Goal: Information Seeking & Learning: Compare options

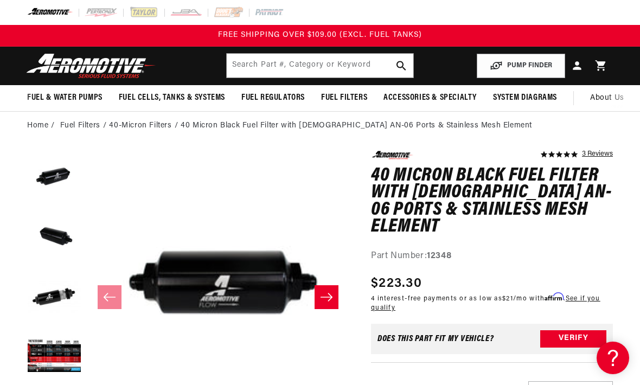
click at [93, 129] on link "Fuel Filters" at bounding box center [80, 126] width 40 height 12
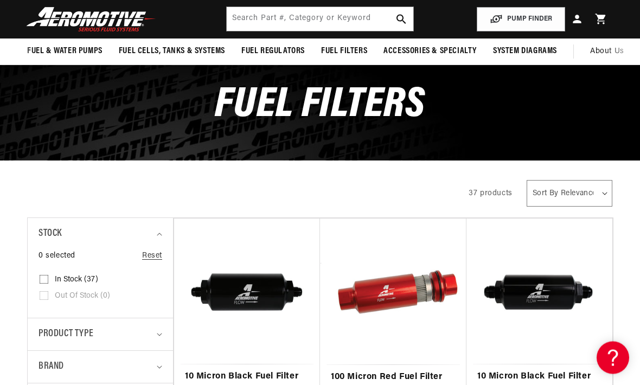
scroll to position [60, 0]
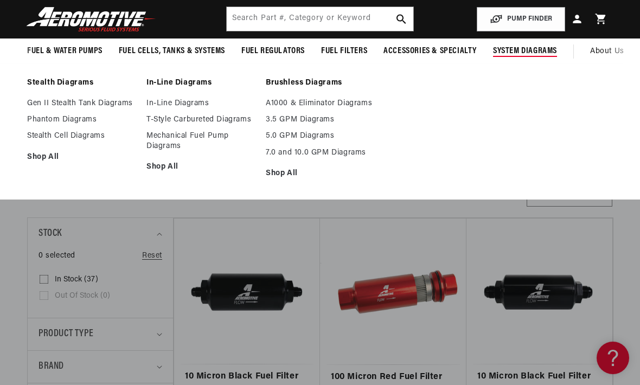
click at [183, 105] on link "In-Line Diagrams" at bounding box center [200, 104] width 109 height 10
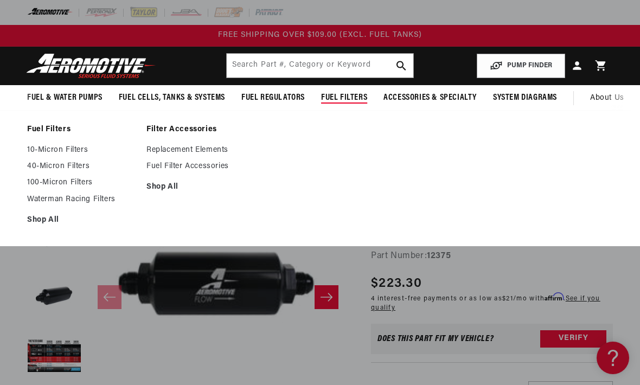
click at [69, 152] on link "10-Micron Filters" at bounding box center [81, 150] width 109 height 10
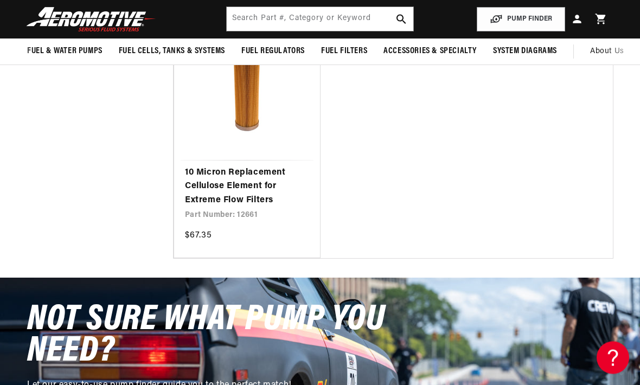
scroll to position [2363, 0]
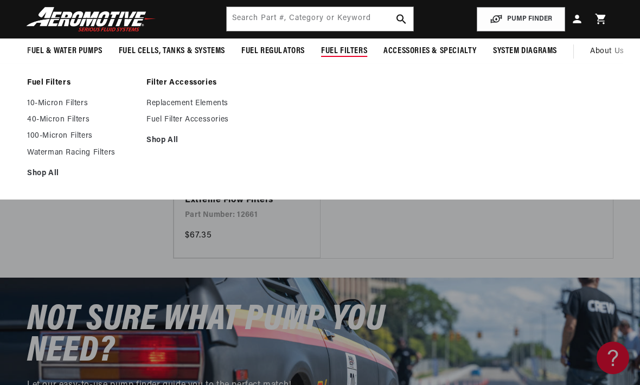
click at [70, 103] on link "10-Micron Filters" at bounding box center [81, 104] width 109 height 10
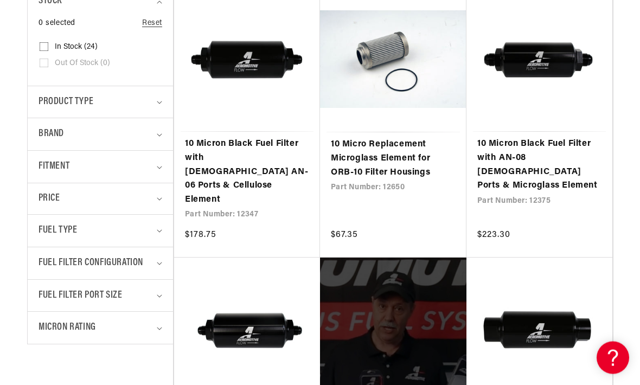
scroll to position [313, 0]
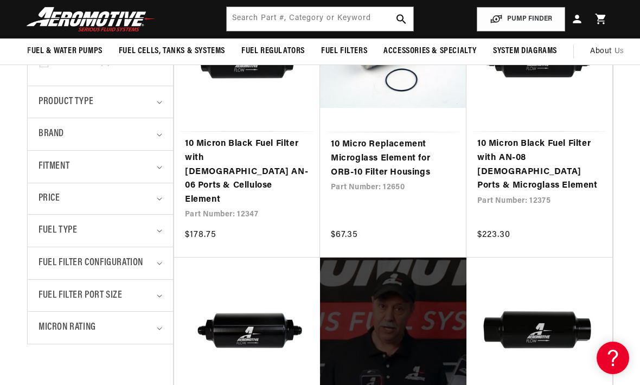
click at [157, 327] on icon "Micron Rating (0 selected)" at bounding box center [159, 328] width 5 height 3
click at [158, 262] on icon "Fuel Filter Configuration (0 selected)" at bounding box center [159, 263] width 5 height 3
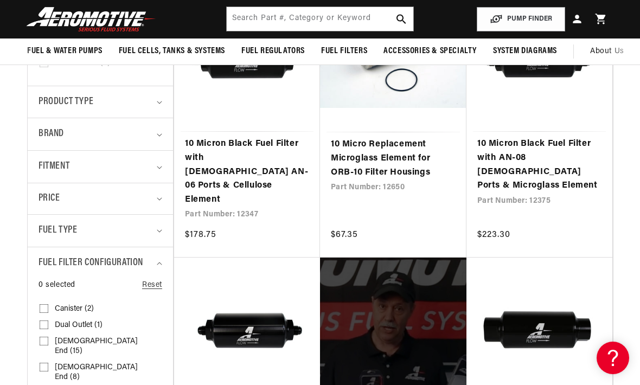
click at [162, 221] on summary "Fuel Type" at bounding box center [101, 231] width 124 height 32
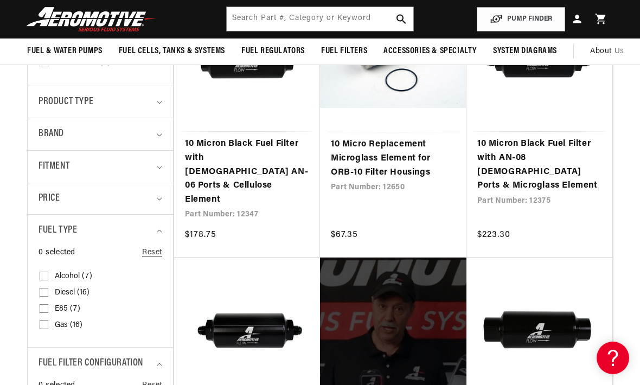
click at [161, 194] on summary "Price" at bounding box center [101, 198] width 124 height 31
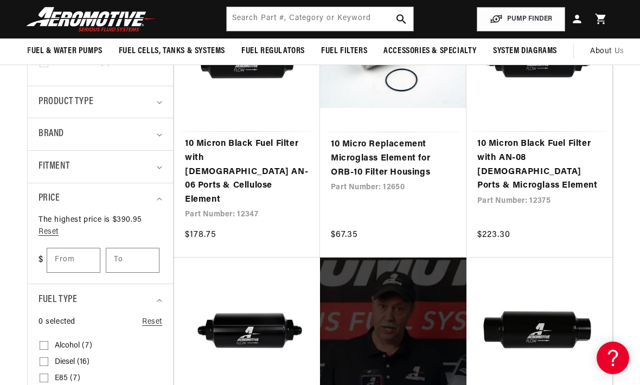
click at [161, 158] on summary "Fitment" at bounding box center [101, 167] width 124 height 32
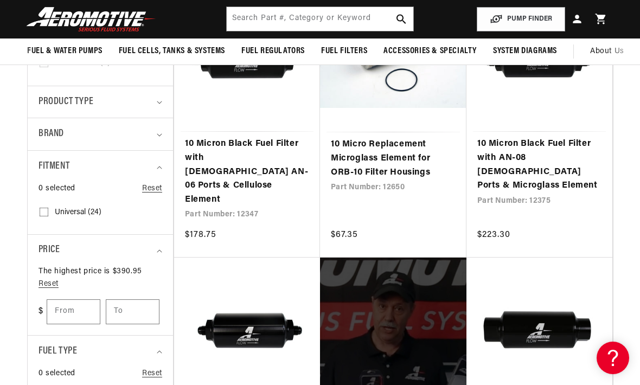
click at [161, 130] on summary "Brand" at bounding box center [101, 134] width 124 height 32
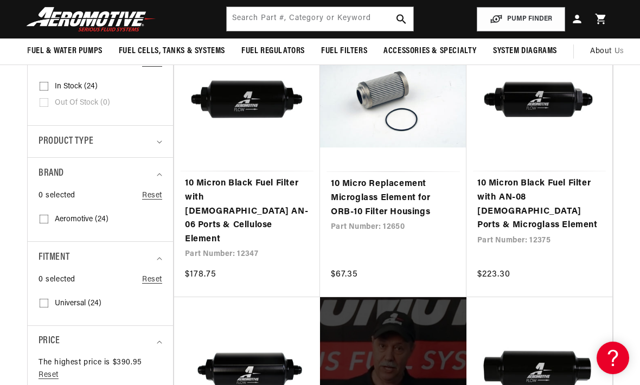
scroll to position [272, 0]
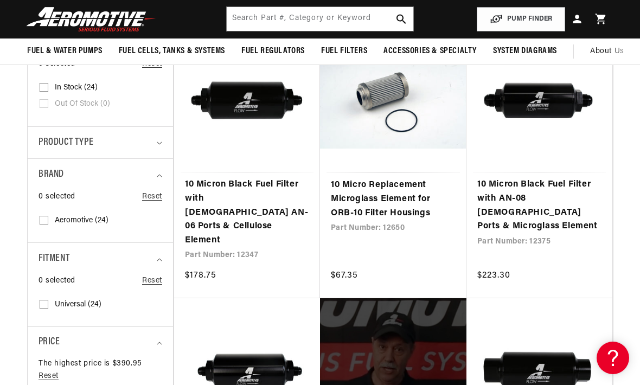
click at [162, 140] on summary "Product type" at bounding box center [101, 143] width 124 height 32
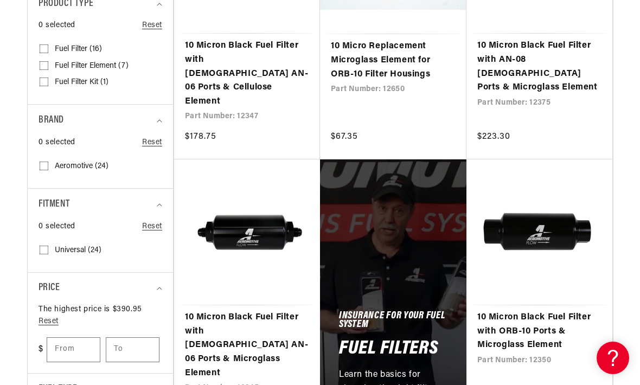
scroll to position [411, 0]
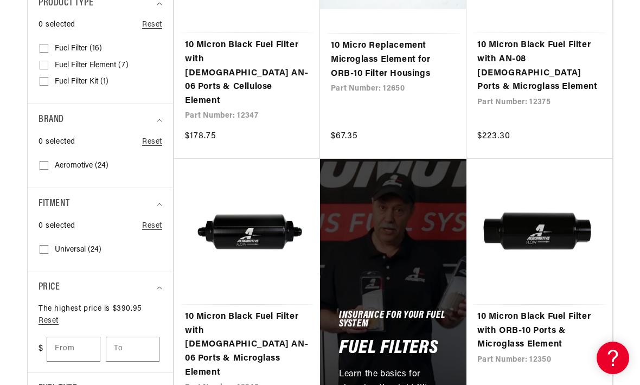
click at [250, 310] on link "10 Micron Black Fuel Filter with Male AN-06 Ports & Microglass Element" at bounding box center [247, 344] width 124 height 69
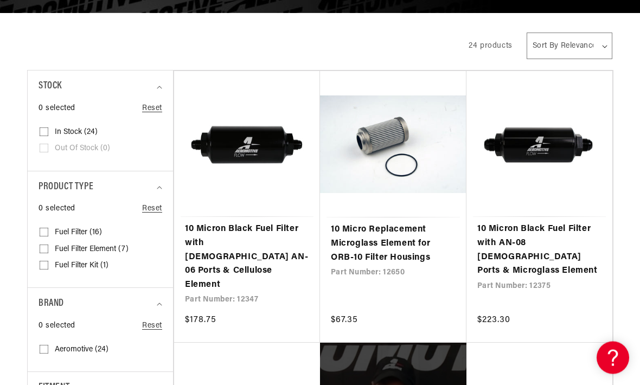
scroll to position [248, 0]
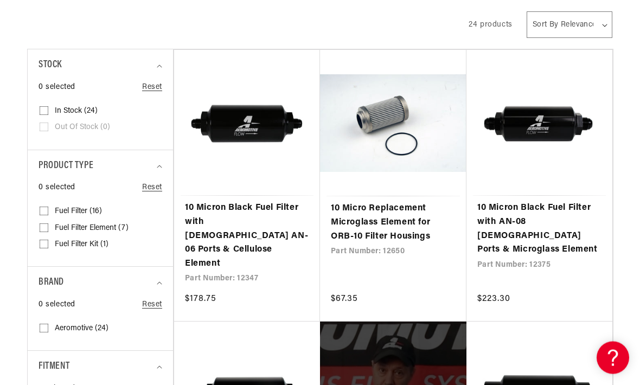
click at [46, 212] on input "Fuel Filter (16) Fuel Filter (16 products)" at bounding box center [44, 213] width 9 height 9
checkbox input "true"
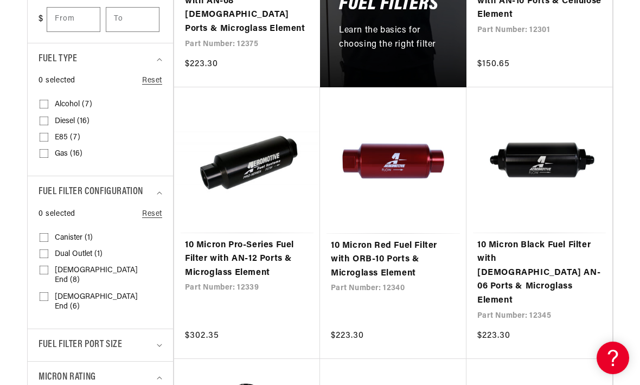
scroll to position [750, 0]
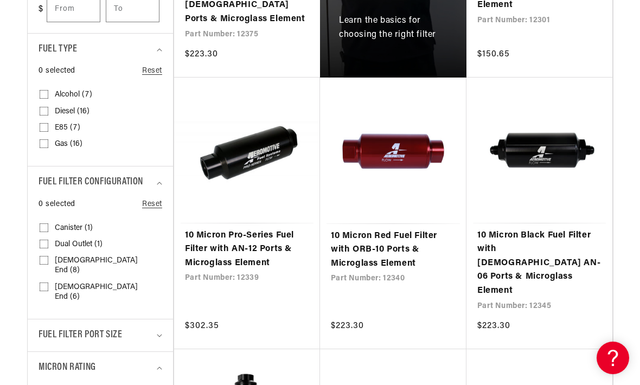
click at [69, 328] on span "Fuel Filter Port Size" at bounding box center [81, 336] width 84 height 16
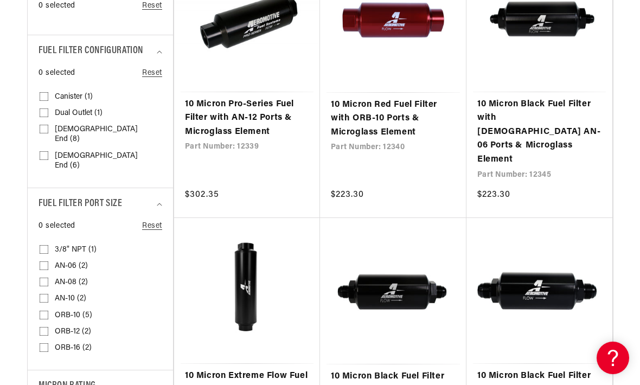
scroll to position [883, 0]
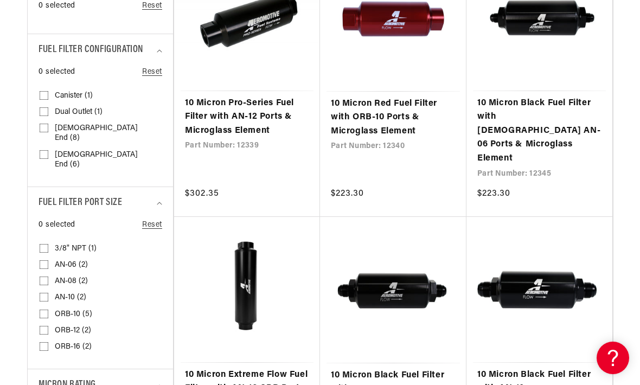
click at [44, 263] on input "AN-06 (2) AN-06 (2 products)" at bounding box center [44, 267] width 9 height 9
checkbox input "true"
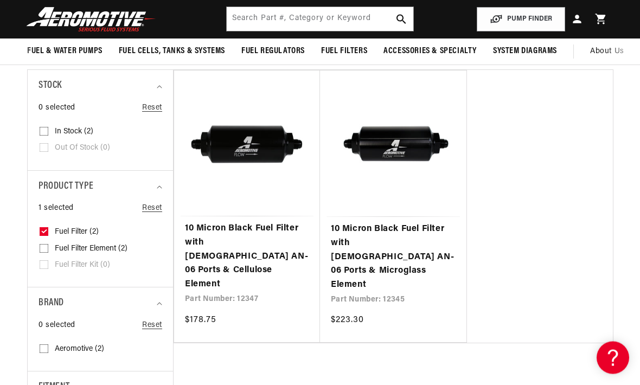
scroll to position [228, 0]
click at [239, 239] on link "10 Micron Black Fuel Filter with Male AN-06 Ports & Cellulose Element" at bounding box center [247, 256] width 124 height 69
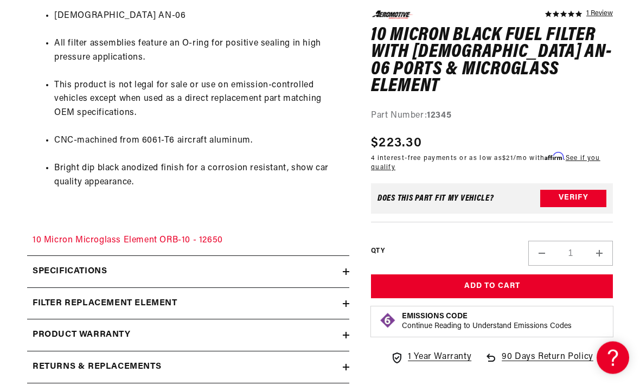
scroll to position [705, 0]
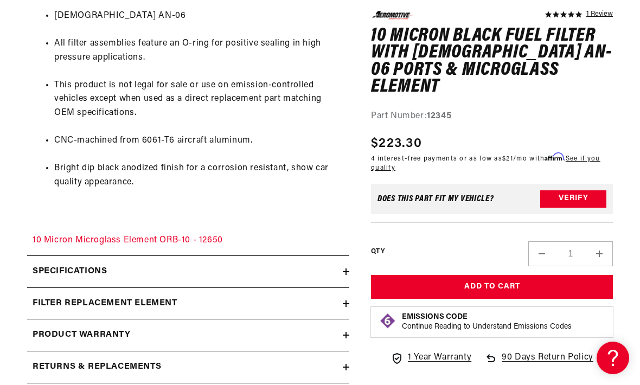
click at [341, 265] on div "Specifications" at bounding box center [185, 272] width 316 height 14
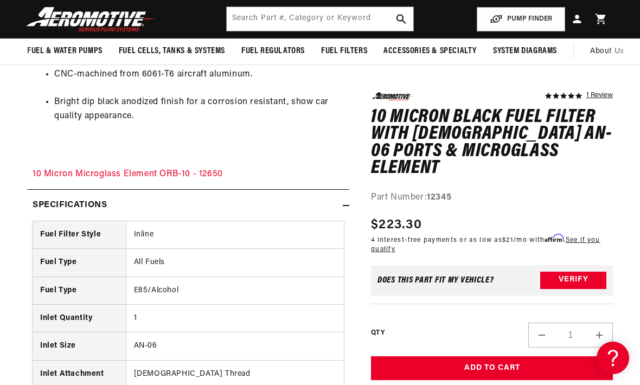
scroll to position [771, 0]
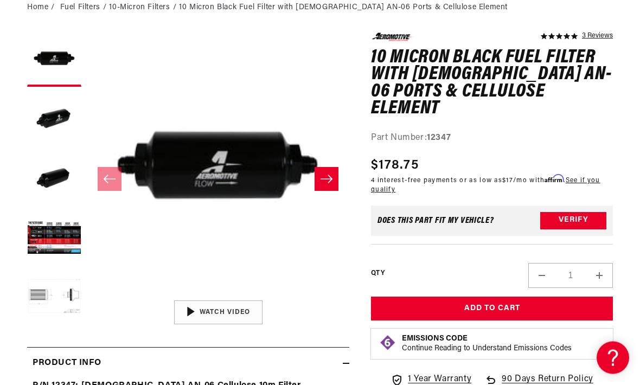
scroll to position [118, 0]
click at [55, 295] on button "Load image 5 in gallery view" at bounding box center [54, 298] width 54 height 54
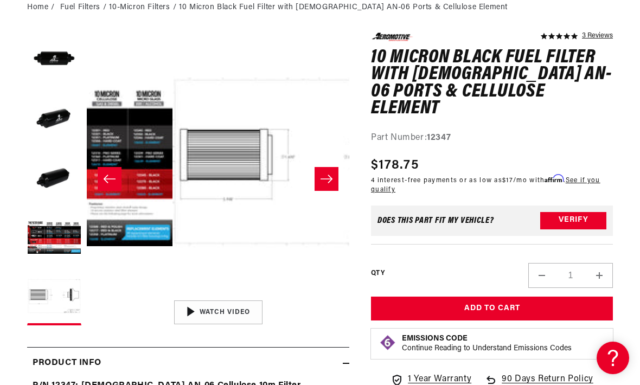
scroll to position [0, 1050]
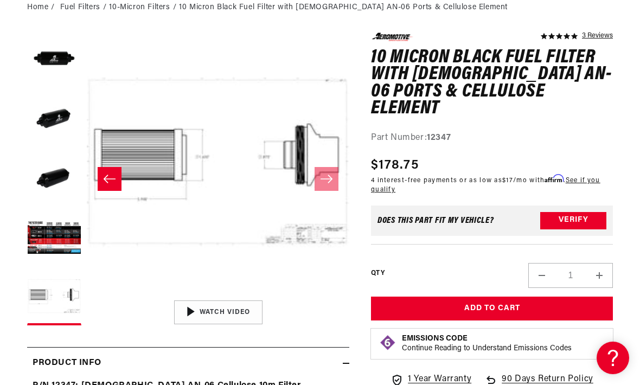
click at [50, 183] on button "Load image 3 in gallery view" at bounding box center [54, 179] width 54 height 54
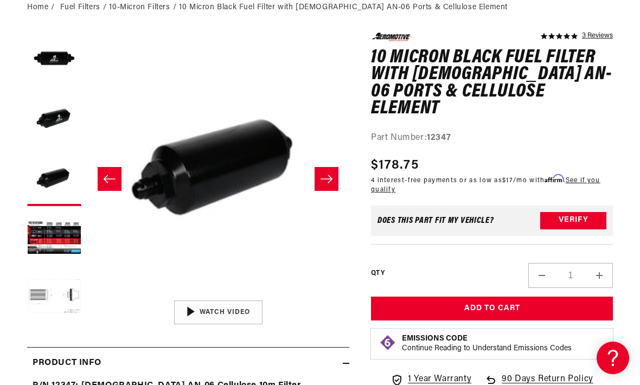
scroll to position [0, 0]
click at [53, 292] on button "Load image 5 in gallery view" at bounding box center [54, 298] width 54 height 54
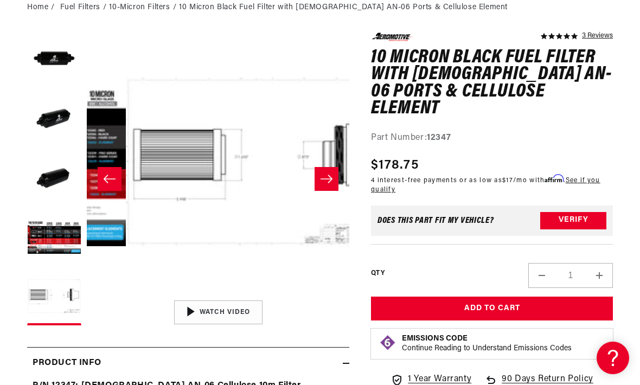
scroll to position [0, 1050]
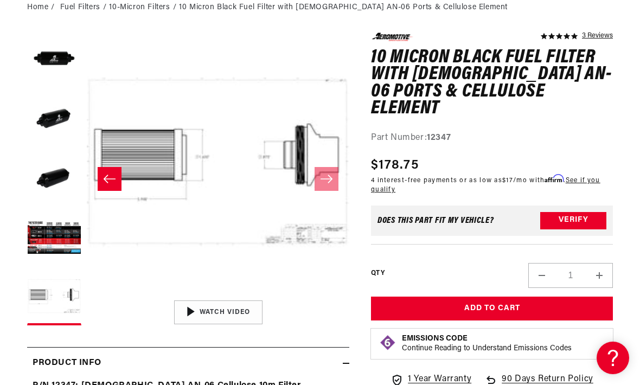
click at [51, 180] on button "Load image 3 in gallery view" at bounding box center [54, 179] width 54 height 54
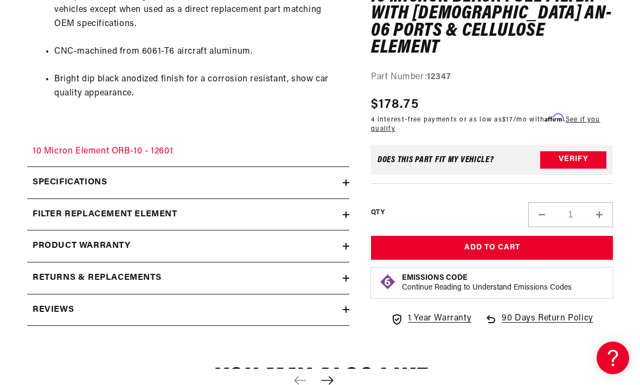
scroll to position [799, 0]
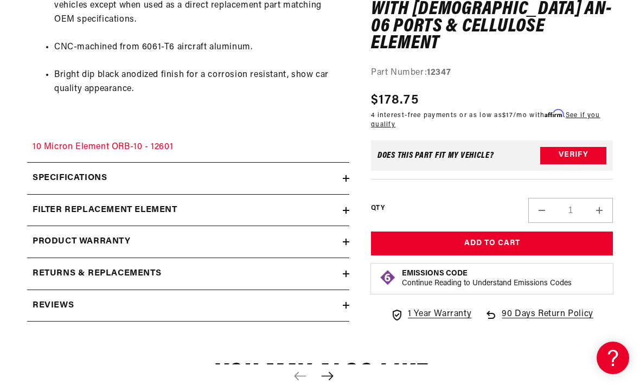
click at [48, 171] on h2 "Specifications" at bounding box center [70, 178] width 74 height 14
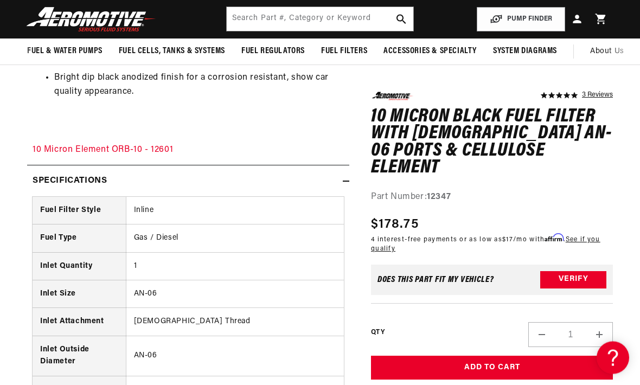
scroll to position [796, 0]
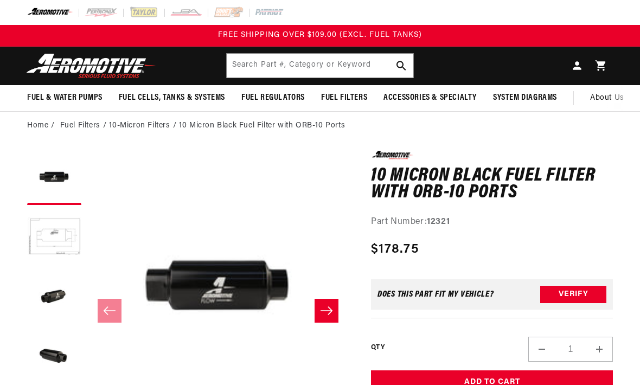
scroll to position [61, 0]
